Goal: Transaction & Acquisition: Purchase product/service

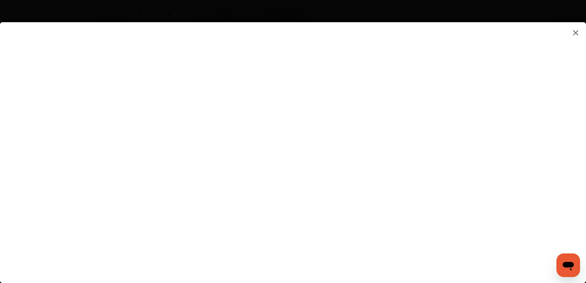
scroll to position [333, 0]
click at [501, 147] on flutter-view at bounding box center [293, 145] width 586 height 246
click at [577, 34] on img at bounding box center [575, 32] width 9 height 9
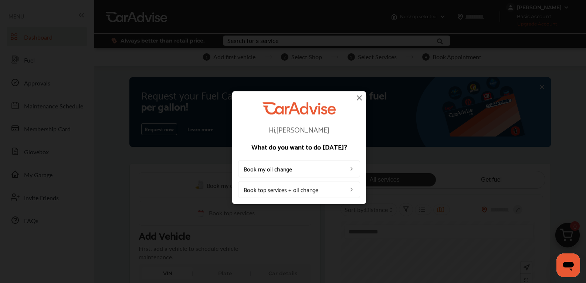
click at [359, 98] on img at bounding box center [359, 97] width 9 height 9
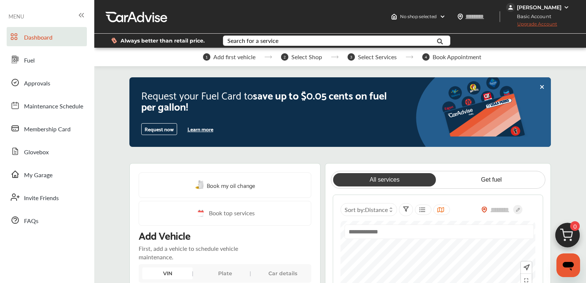
click at [544, 86] on icon at bounding box center [542, 87] width 6 height 6
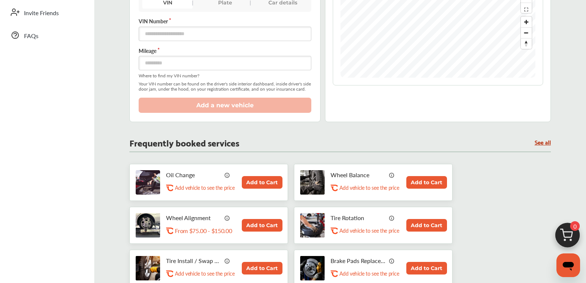
scroll to position [222, 0]
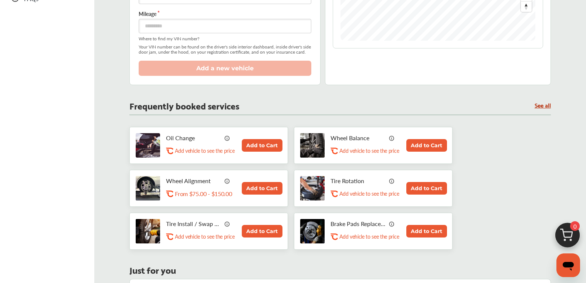
click at [423, 144] on button "Add to Cart" at bounding box center [426, 145] width 41 height 13
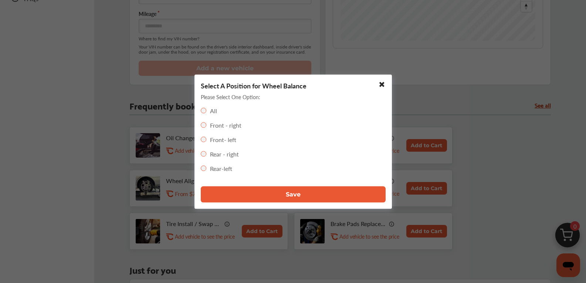
click at [290, 198] on button "Save" at bounding box center [293, 194] width 185 height 16
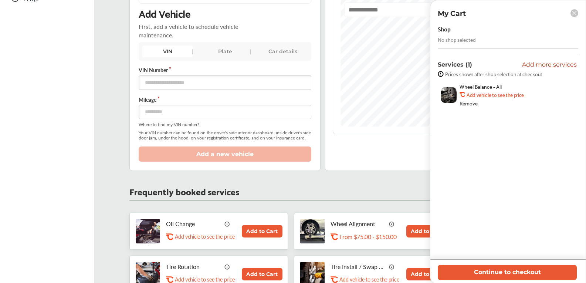
scroll to position [259, 0]
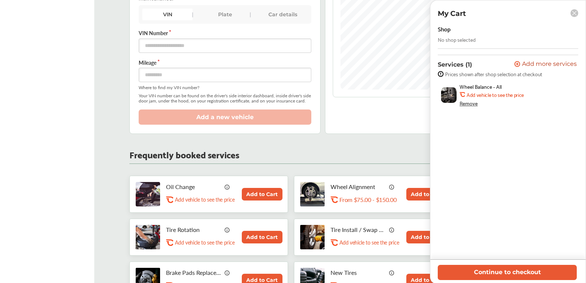
click at [573, 12] on rect at bounding box center [574, 13] width 8 height 8
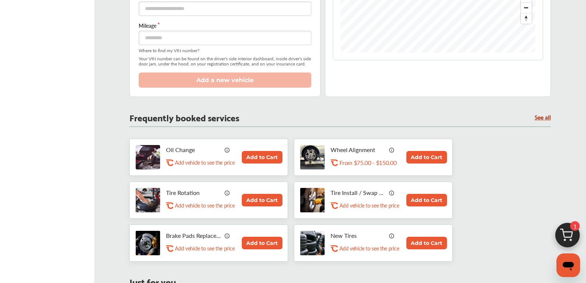
scroll to position [333, 0]
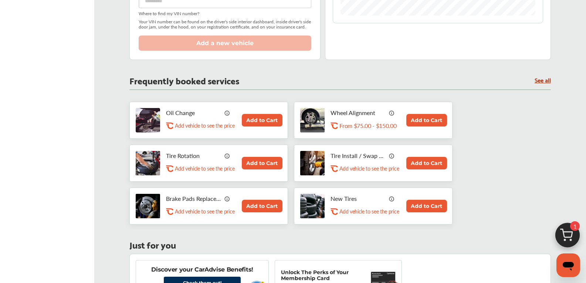
click at [432, 205] on button "Add to Cart" at bounding box center [426, 206] width 41 height 13
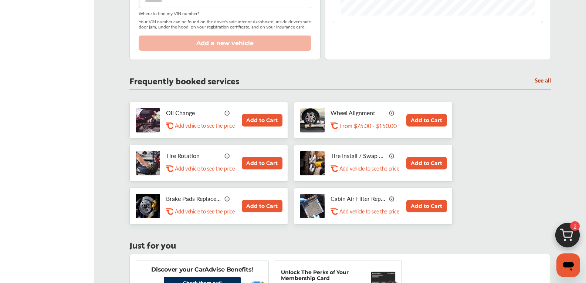
click at [261, 162] on button "Add to Cart" at bounding box center [262, 163] width 41 height 13
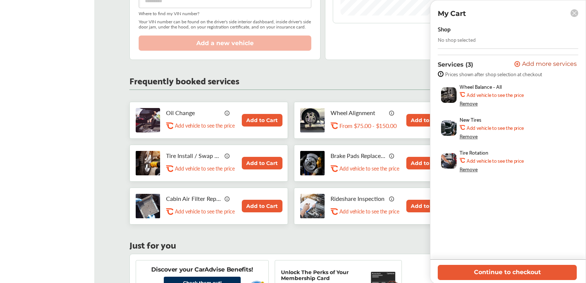
click at [270, 120] on button "Add to Cart" at bounding box center [262, 120] width 41 height 13
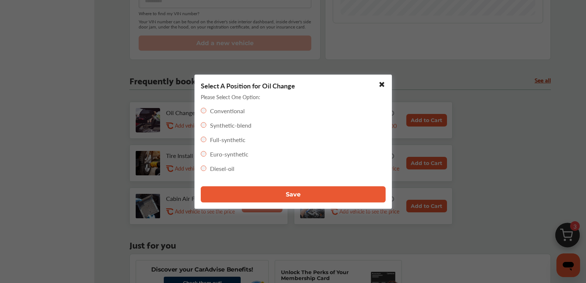
click at [303, 196] on button "Save" at bounding box center [293, 194] width 185 height 16
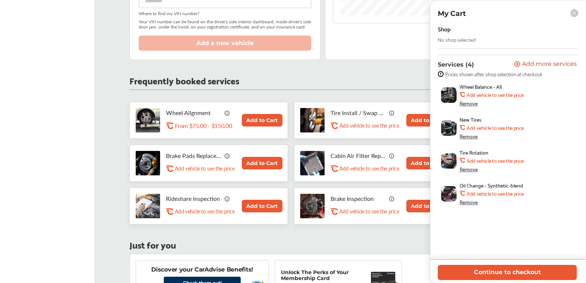
click at [411, 118] on button "Add to Cart" at bounding box center [426, 120] width 41 height 13
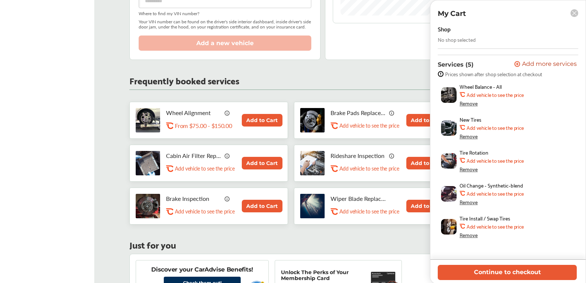
click at [424, 204] on button "Add to Cart" at bounding box center [426, 206] width 41 height 13
click at [420, 118] on button "Add to Cart" at bounding box center [426, 120] width 41 height 13
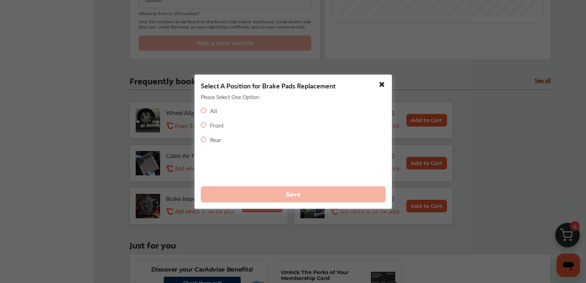
click at [206, 110] on div "All" at bounding box center [209, 110] width 16 height 9
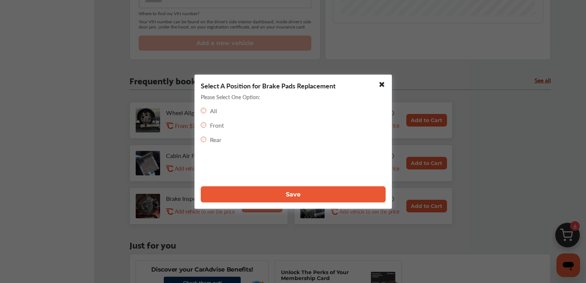
click at [286, 191] on span "Save" at bounding box center [293, 194] width 15 height 7
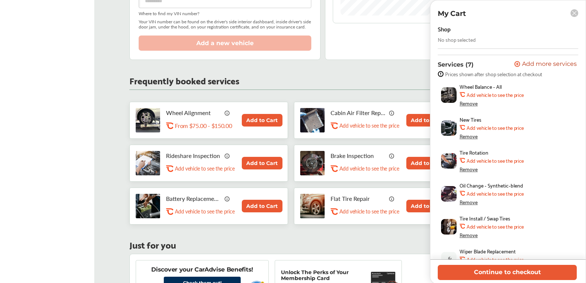
click at [420, 210] on button "Add to Cart" at bounding box center [426, 206] width 41 height 13
click at [251, 205] on button "Add to Cart" at bounding box center [262, 206] width 41 height 13
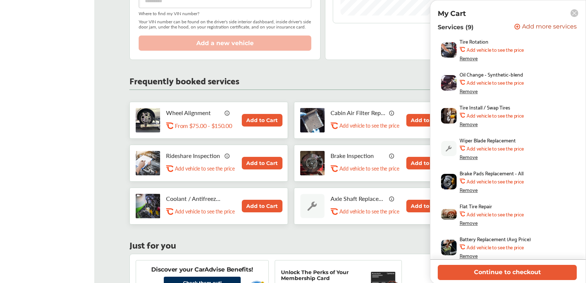
scroll to position [117, 0]
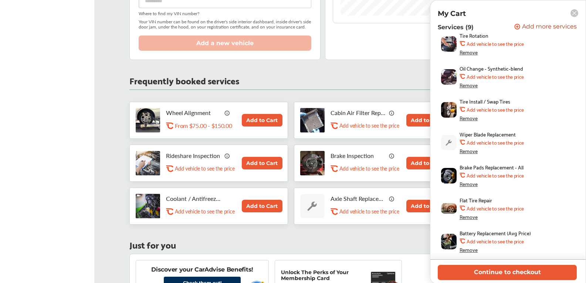
click at [248, 119] on button "Add to Cart" at bounding box center [262, 120] width 41 height 13
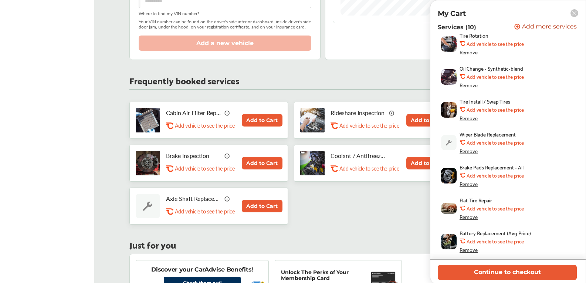
click at [258, 207] on button "Add to Cart" at bounding box center [262, 206] width 41 height 13
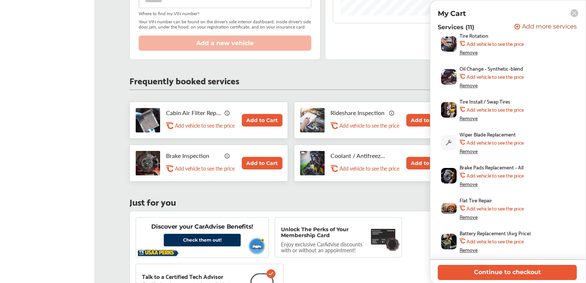
click at [417, 160] on button "Add to Cart" at bounding box center [426, 163] width 41 height 13
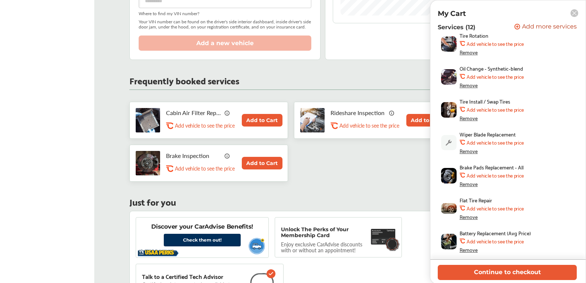
click at [269, 160] on button "Add to Cart" at bounding box center [262, 163] width 41 height 13
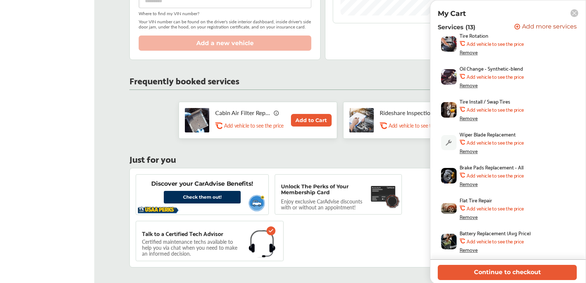
click at [317, 116] on button "Add to Cart" at bounding box center [311, 120] width 41 height 13
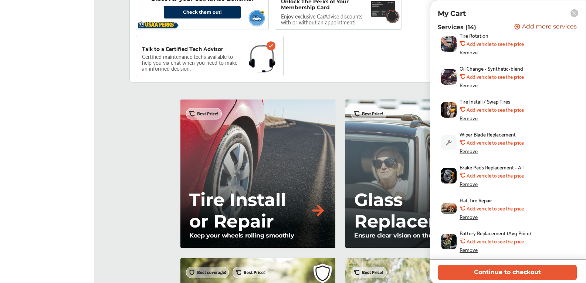
scroll to position [554, 0]
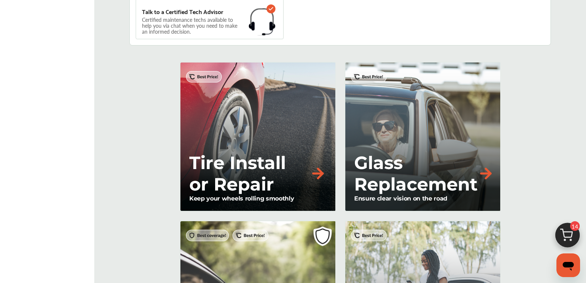
click at [466, 180] on p "Glass Replacement" at bounding box center [415, 173] width 123 height 43
click at [486, 169] on img at bounding box center [486, 173] width 16 height 16
click at [486, 172] on img at bounding box center [486, 173] width 16 height 16
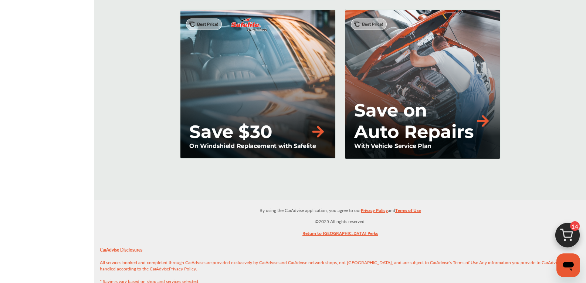
scroll to position [961, 0]
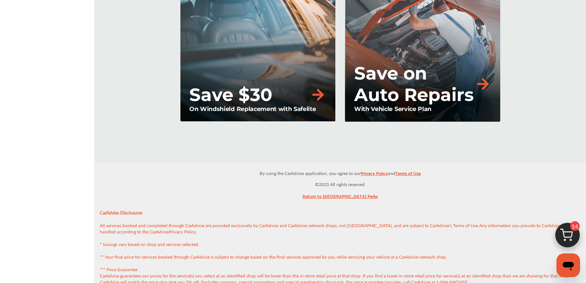
click at [425, 88] on p "Save on Auto Repairs" at bounding box center [414, 83] width 121 height 43
click at [425, 89] on p "Save on Auto Repairs" at bounding box center [414, 83] width 121 height 43
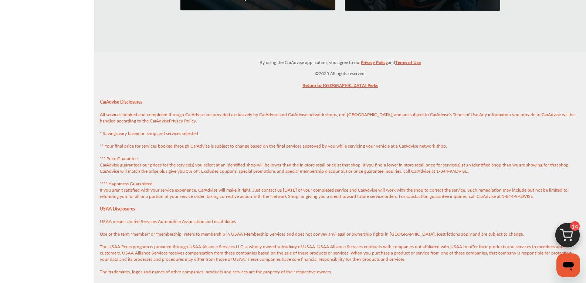
scroll to position [1095, 0]
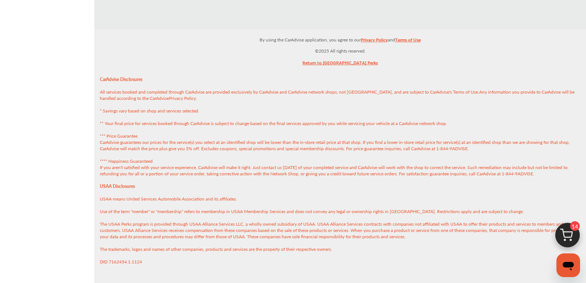
click at [571, 241] on img at bounding box center [567, 236] width 35 height 35
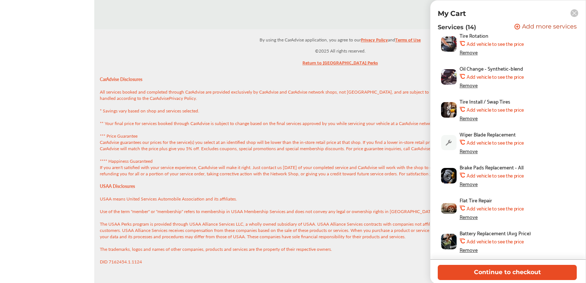
click at [510, 277] on button "Continue to checkout" at bounding box center [507, 272] width 139 height 15
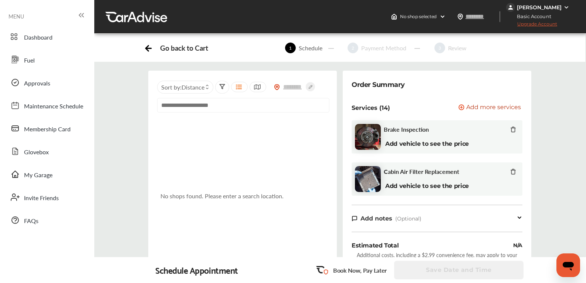
click at [487, 108] on span "Add more services" at bounding box center [493, 107] width 55 height 7
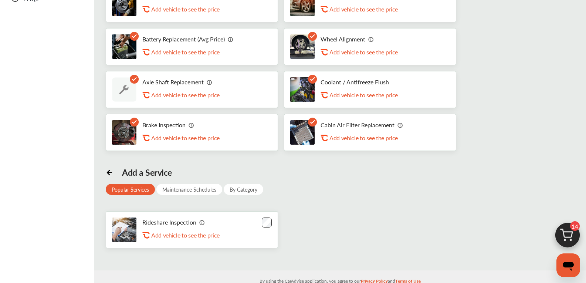
scroll to position [259, 0]
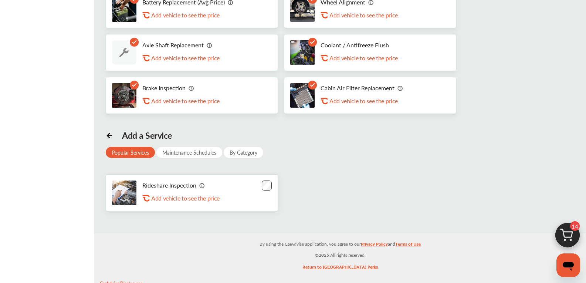
click at [160, 100] on div "Add vehicle to see the price" at bounding box center [188, 100] width 74 height 7
click at [124, 136] on div "Add a Service" at bounding box center [147, 135] width 50 height 10
click at [106, 134] on icon at bounding box center [109, 134] width 7 height 7
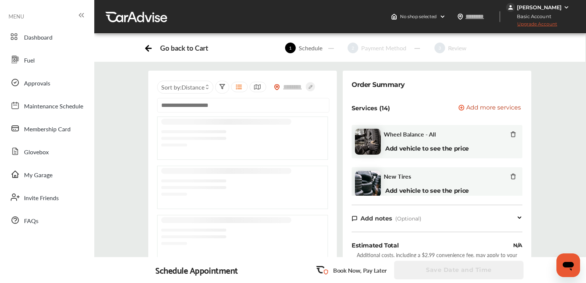
click at [186, 126] on div at bounding box center [242, 133] width 163 height 28
click at [188, 130] on div "No shops found. Please enter a search location." at bounding box center [242, 199] width 171 height 167
click at [188, 134] on div "No shops found. Please enter a search location." at bounding box center [242, 199] width 171 height 167
click at [187, 137] on div "No shops found. Please enter a search location." at bounding box center [242, 199] width 171 height 167
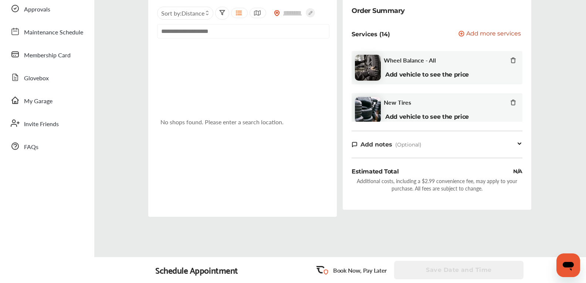
scroll to position [37, 0]
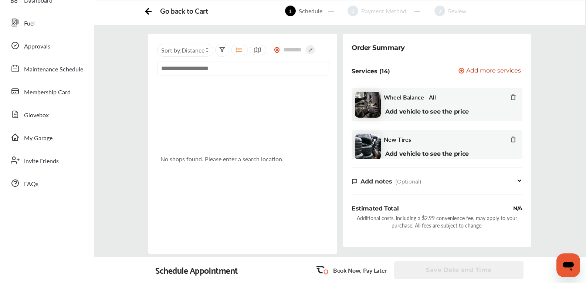
click at [521, 180] on icon at bounding box center [519, 180] width 3 height 1
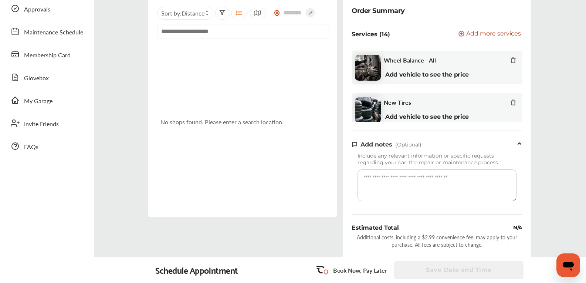
scroll to position [111, 0]
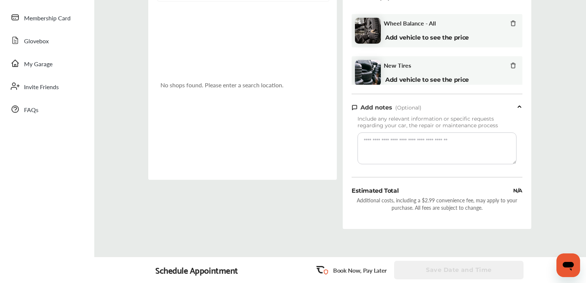
click at [384, 144] on textarea at bounding box center [436, 148] width 159 height 32
type textarea "*"
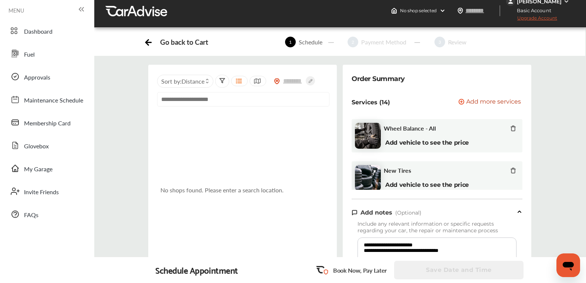
scroll to position [0, 0]
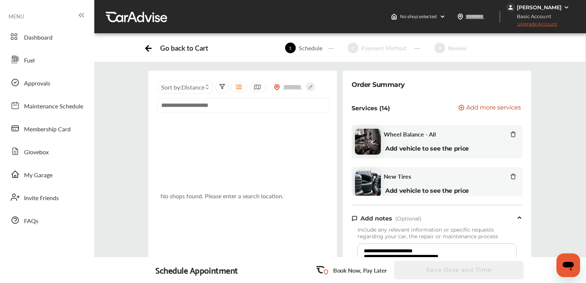
type textarea "**********"
click at [195, 89] on span "Distance" at bounding box center [193, 87] width 23 height 9
click at [183, 103] on label at bounding box center [182, 103] width 11 height 0
click at [232, 108] on input "text" at bounding box center [243, 105] width 172 height 14
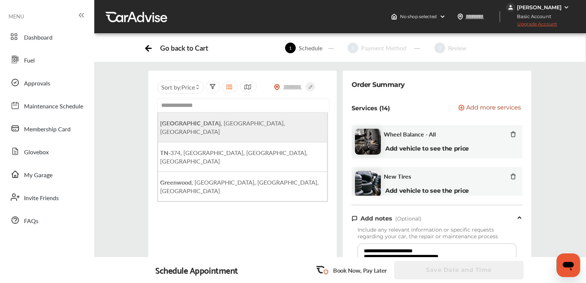
click at [181, 125] on b "[GEOGRAPHIC_DATA]" at bounding box center [190, 123] width 61 height 9
type input "**********"
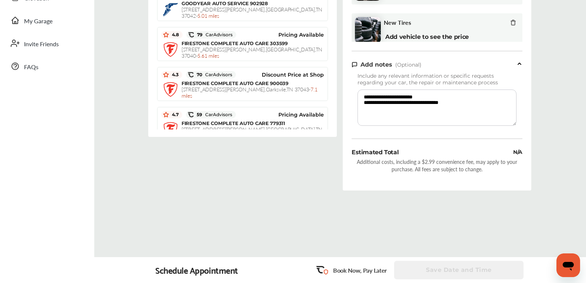
scroll to position [168, 0]
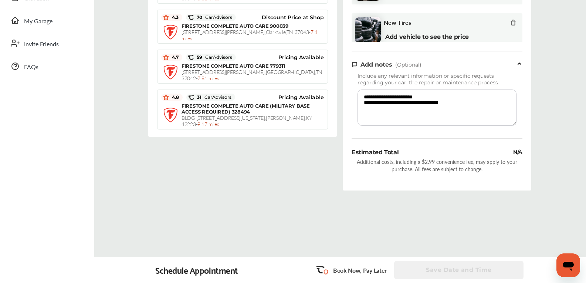
click at [320, 233] on div "**********" at bounding box center [340, 72] width 488 height 375
click at [571, 264] on icon "Open messaging window" at bounding box center [568, 266] width 11 height 9
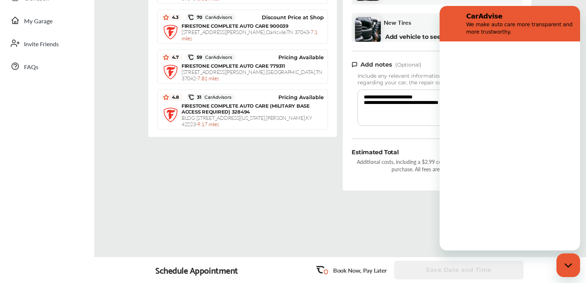
scroll to position [0, 0]
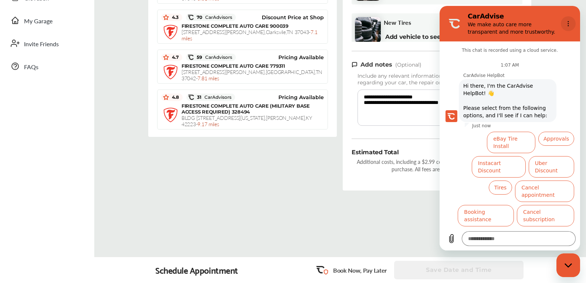
click at [570, 26] on icon "Options menu" at bounding box center [568, 24] width 6 height 6
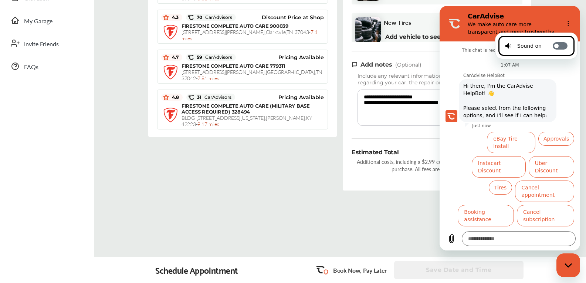
click at [559, 44] on icon at bounding box center [556, 46] width 6 height 6
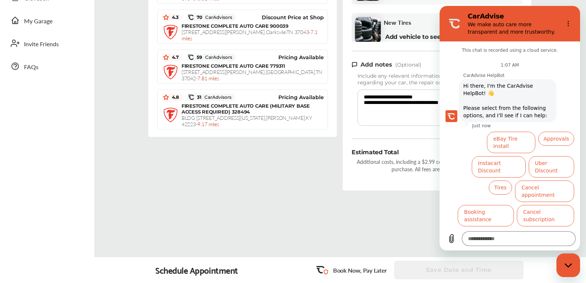
click at [213, 170] on div "**********" at bounding box center [242, 56] width 194 height 279
click at [206, 176] on div "**********" at bounding box center [242, 56] width 194 height 279
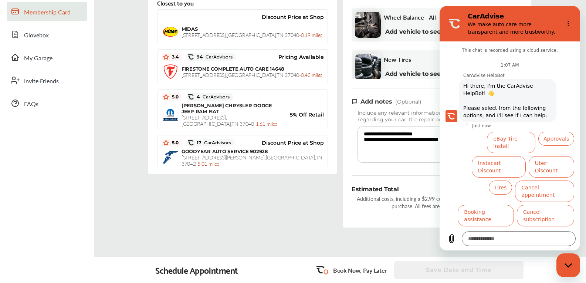
click at [68, 13] on span "Membership Card" at bounding box center [47, 13] width 47 height 10
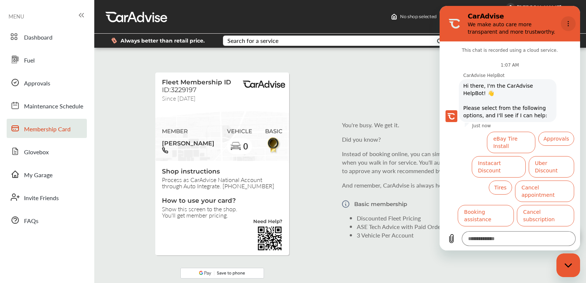
click at [569, 24] on circle "Options menu" at bounding box center [568, 23] width 1 height 1
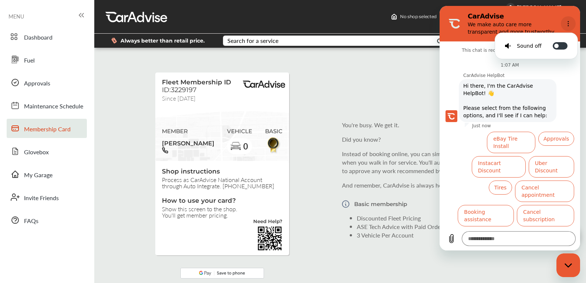
click at [569, 24] on circle "Options menu" at bounding box center [568, 23] width 1 height 1
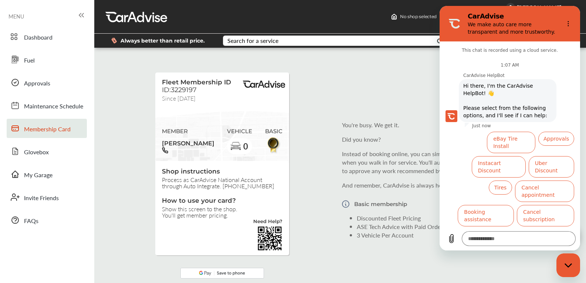
click at [412, 49] on div "Always better than retail price. Search for a service Search for... All Common …" at bounding box center [339, 41] width 469 height 26
click at [399, 79] on div "Fleet Membership ID ID:3229197 Since [DATE] MEMBER [PERSON_NAME] VEHICLE 0 BASI…" at bounding box center [340, 179] width 488 height 253
click at [498, 33] on p "We make auto care more transparent and more trustworthy." at bounding box center [513, 28] width 90 height 15
drag, startPoint x: 458, startPoint y: 13, endPoint x: 868, endPoint y: 53, distance: 411.5
click at [440, 50] on html "CarAdvise We make auto care more transparent and more trustworthy. This chat is…" at bounding box center [510, 128] width 140 height 244
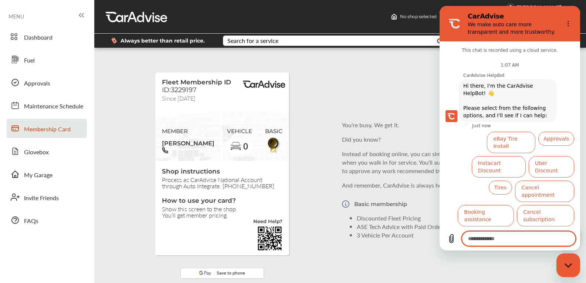
click at [524, 237] on textarea at bounding box center [519, 238] width 114 height 15
click at [567, 264] on icon "Close messaging window" at bounding box center [568, 265] width 8 height 5
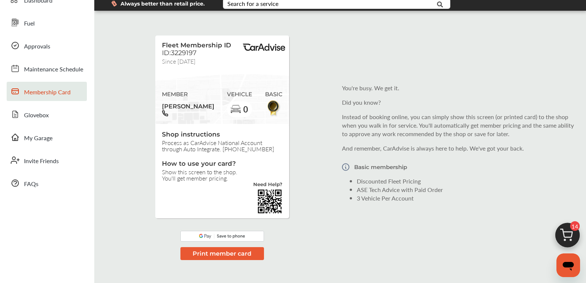
scroll to position [74, 0]
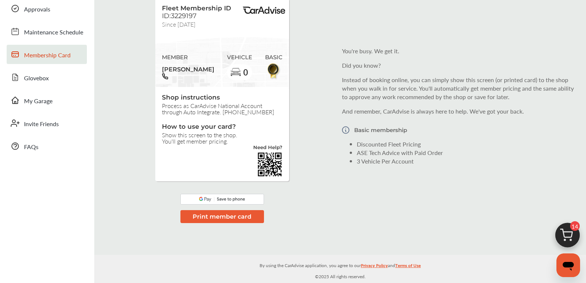
click at [233, 199] on img at bounding box center [222, 199] width 84 height 11
click at [221, 219] on button "Print member card" at bounding box center [222, 216] width 84 height 13
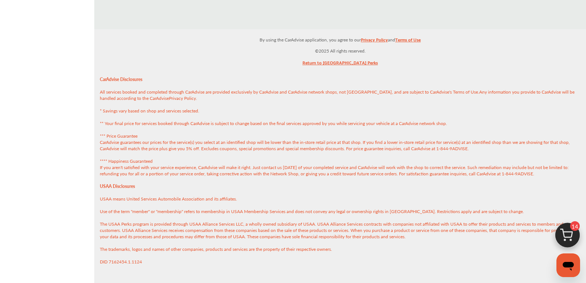
scroll to position [301, 0]
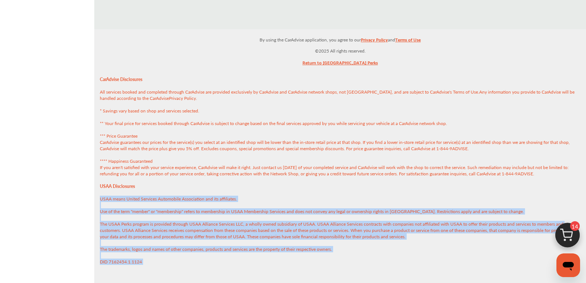
drag, startPoint x: 530, startPoint y: 196, endPoint x: 496, endPoint y: 300, distance: 110.0
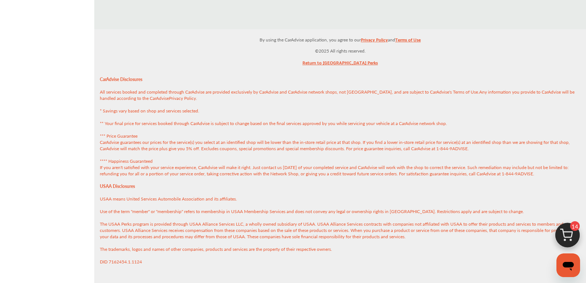
click at [453, 64] on p "Return to [GEOGRAPHIC_DATA] Perks" at bounding box center [340, 62] width 492 height 8
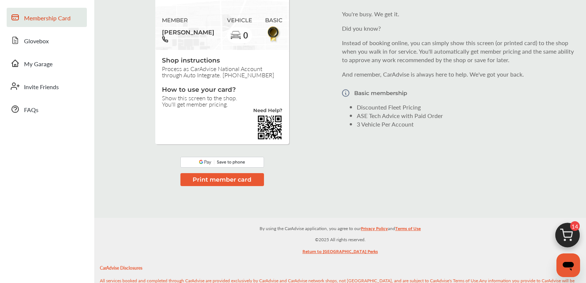
scroll to position [0, 0]
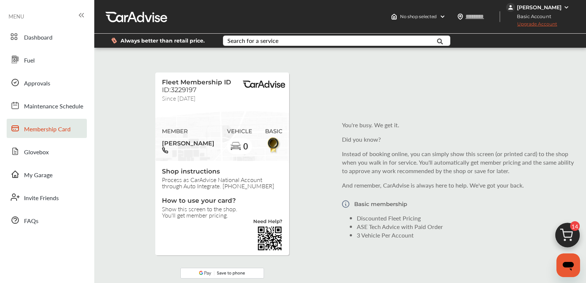
click at [532, 23] on span "Upgrade Account" at bounding box center [531, 25] width 51 height 9
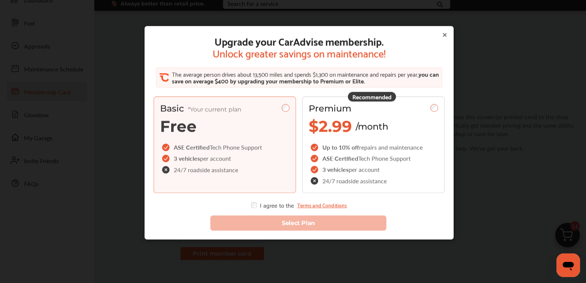
scroll to position [74, 0]
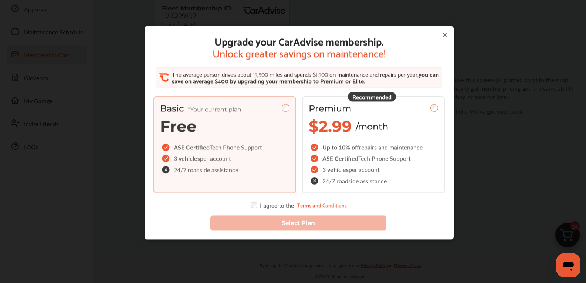
click at [233, 168] on span "24/7 roadside assistance" at bounding box center [206, 170] width 64 height 6
click at [181, 116] on div "Basic *Your current plan Free" at bounding box center [224, 119] width 129 height 33
click at [180, 126] on span "Free" at bounding box center [178, 125] width 37 height 19
click at [179, 127] on span "Free" at bounding box center [178, 125] width 37 height 19
click at [327, 206] on link "Terms and Conditions" at bounding box center [322, 205] width 50 height 6
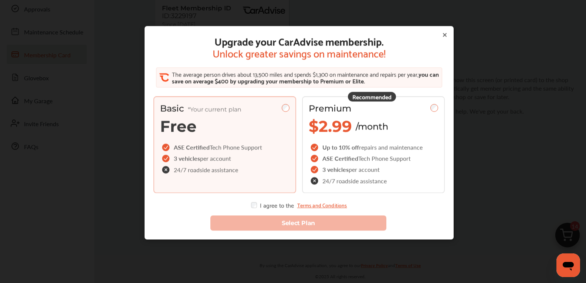
type textarea "*"
click at [442, 35] on icon at bounding box center [445, 35] width 6 height 6
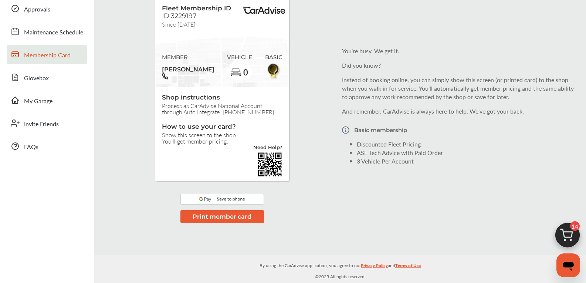
scroll to position [0, 0]
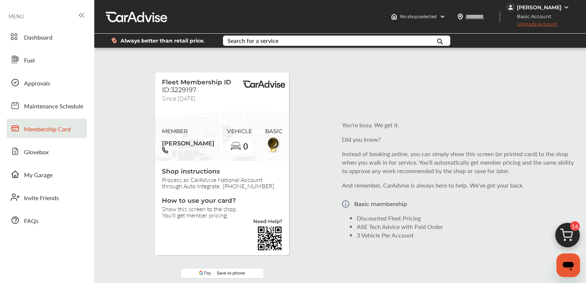
click at [67, 128] on span "Membership Card" at bounding box center [47, 130] width 47 height 10
click at [272, 84] on img at bounding box center [264, 84] width 44 height 7
click at [173, 152] on div at bounding box center [188, 150] width 52 height 6
click at [185, 99] on span "Since [DATE]" at bounding box center [179, 97] width 34 height 6
click at [187, 85] on span "Fleet Membership ID" at bounding box center [196, 81] width 69 height 7
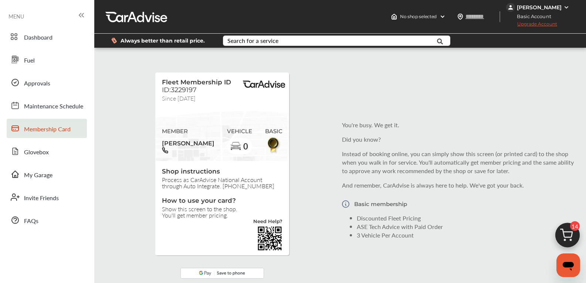
click at [51, 131] on span "Membership Card" at bounding box center [47, 130] width 47 height 10
click at [78, 107] on span "Maintenance Schedule" at bounding box center [53, 107] width 59 height 10
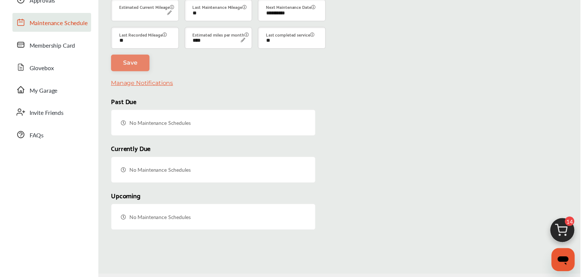
scroll to position [45, 0]
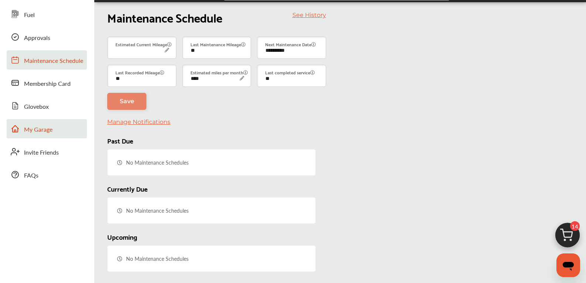
click at [46, 132] on span "My Garage" at bounding box center [38, 130] width 28 height 10
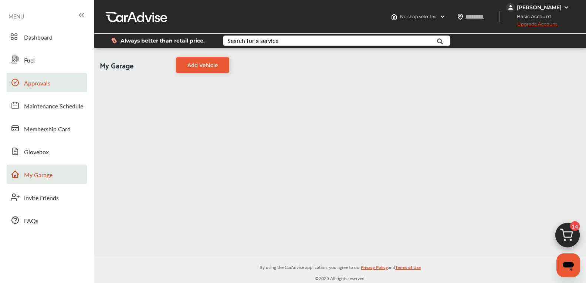
click at [37, 84] on span "Approvals" at bounding box center [37, 84] width 26 height 10
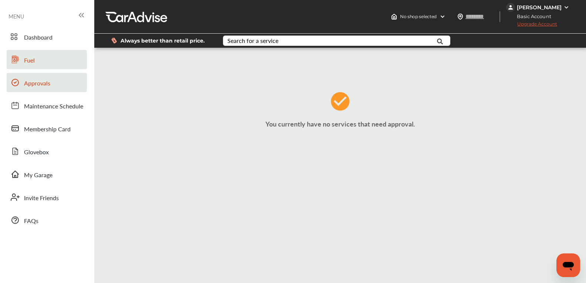
click at [34, 59] on span "Fuel" at bounding box center [29, 61] width 11 height 10
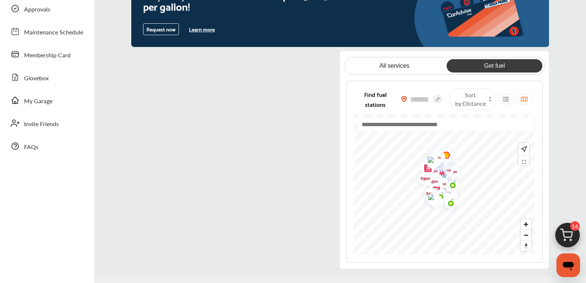
scroll to position [148, 0]
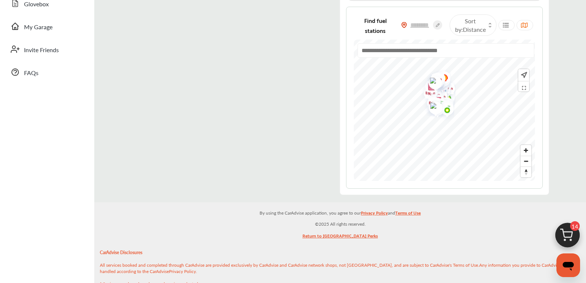
click at [433, 29] on icon at bounding box center [437, 24] width 9 height 9
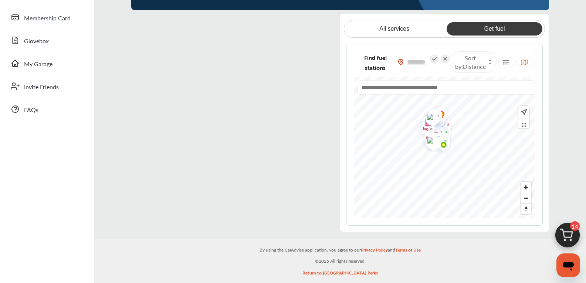
scroll to position [37, 0]
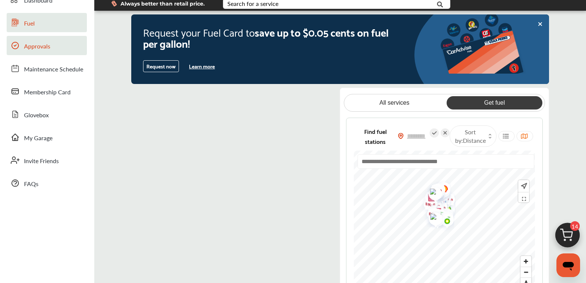
click at [47, 48] on span "Approvals" at bounding box center [37, 47] width 26 height 10
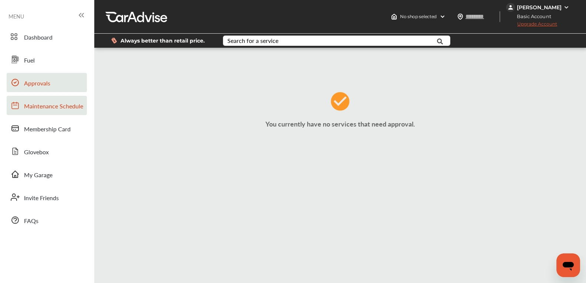
click at [35, 109] on span "Maintenance Schedule" at bounding box center [53, 107] width 59 height 10
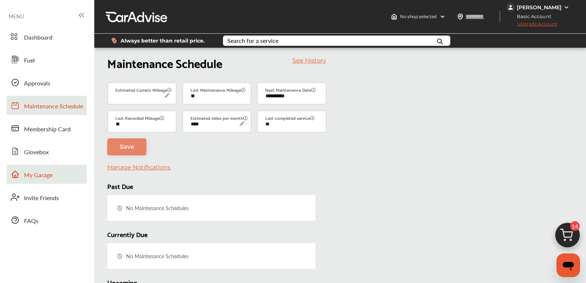
click at [40, 177] on span "My Garage" at bounding box center [38, 175] width 28 height 10
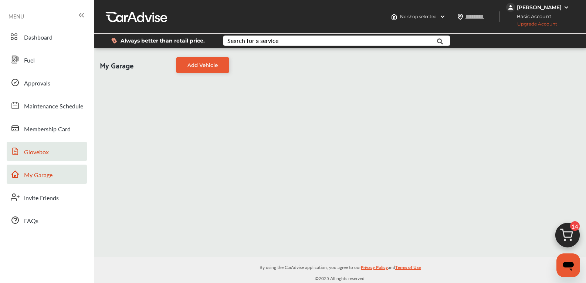
click at [40, 153] on span "Glovebox" at bounding box center [36, 152] width 25 height 10
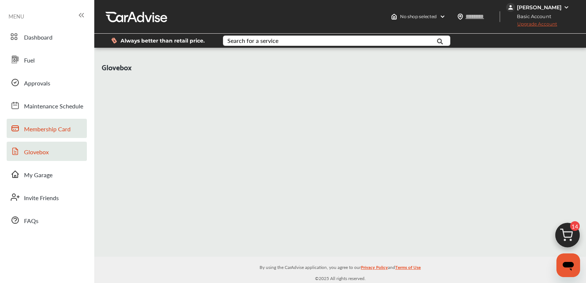
click at [54, 131] on span "Membership Card" at bounding box center [47, 130] width 47 height 10
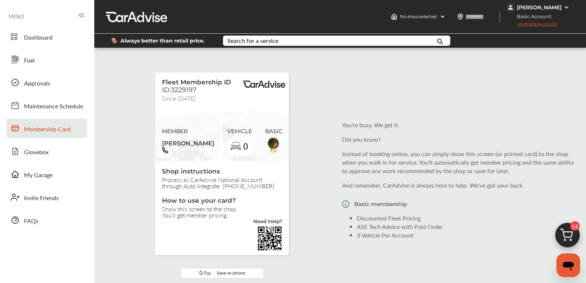
click at [14, 15] on span "MENU" at bounding box center [17, 16] width 16 height 6
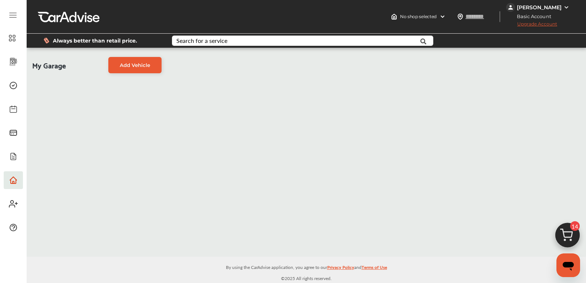
scroll to position [230, 0]
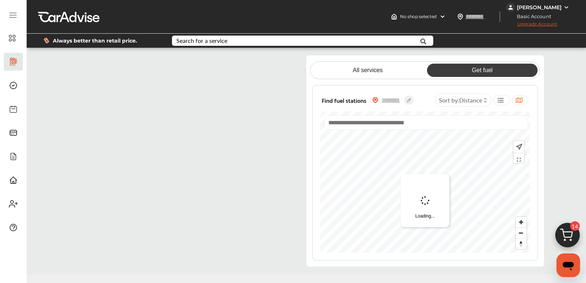
scroll to position [37, 0]
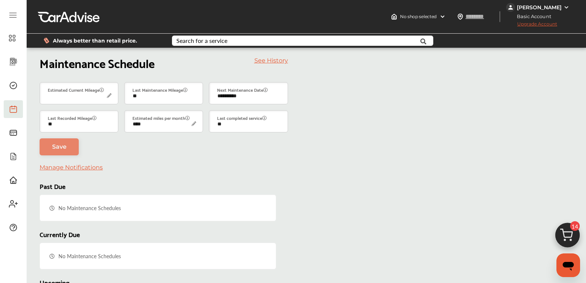
scroll to position [230, 0]
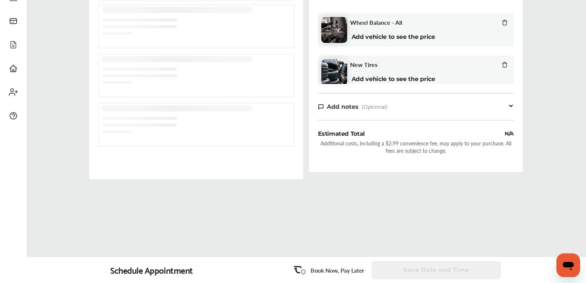
scroll to position [976, 0]
